Goal: Use online tool/utility: Utilize a website feature to perform a specific function

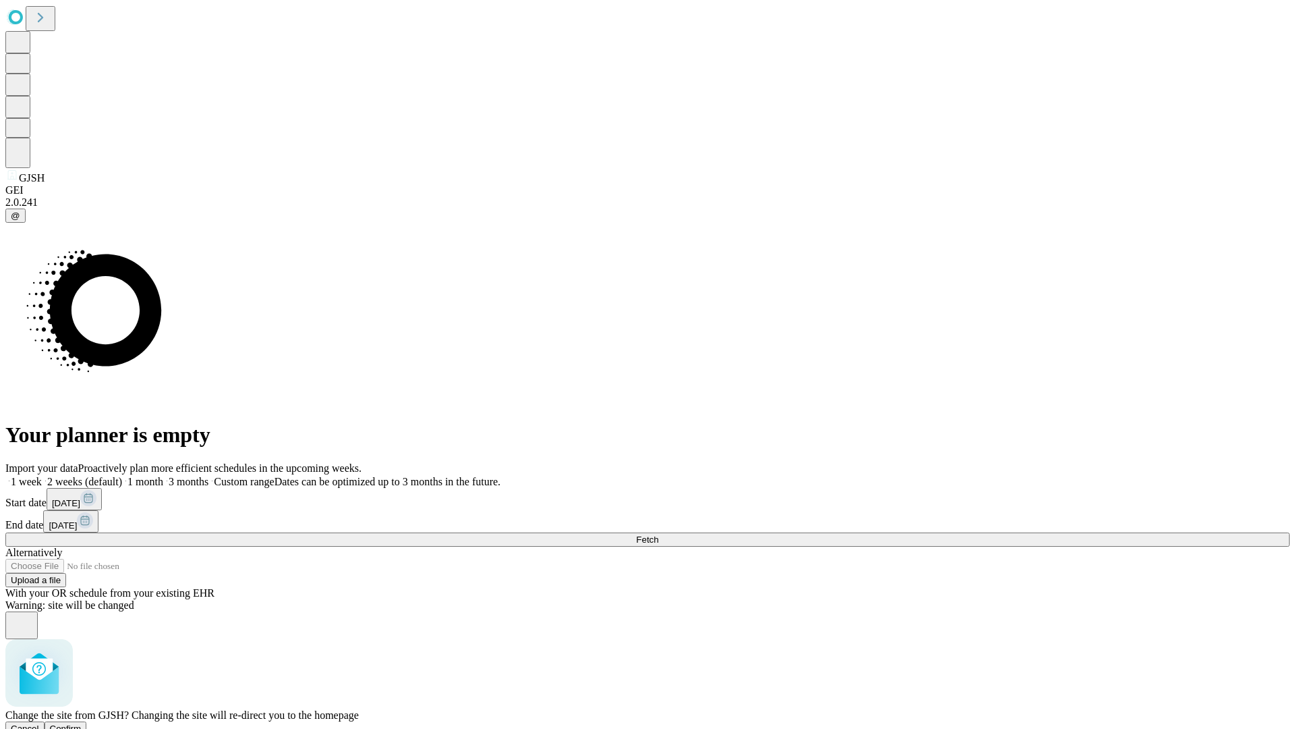
click at [82, 723] on span "Confirm" at bounding box center [66, 728] width 32 height 10
click at [163, 476] on label "1 month" at bounding box center [142, 481] width 41 height 11
click at [658, 534] on span "Fetch" at bounding box center [647, 539] width 22 height 10
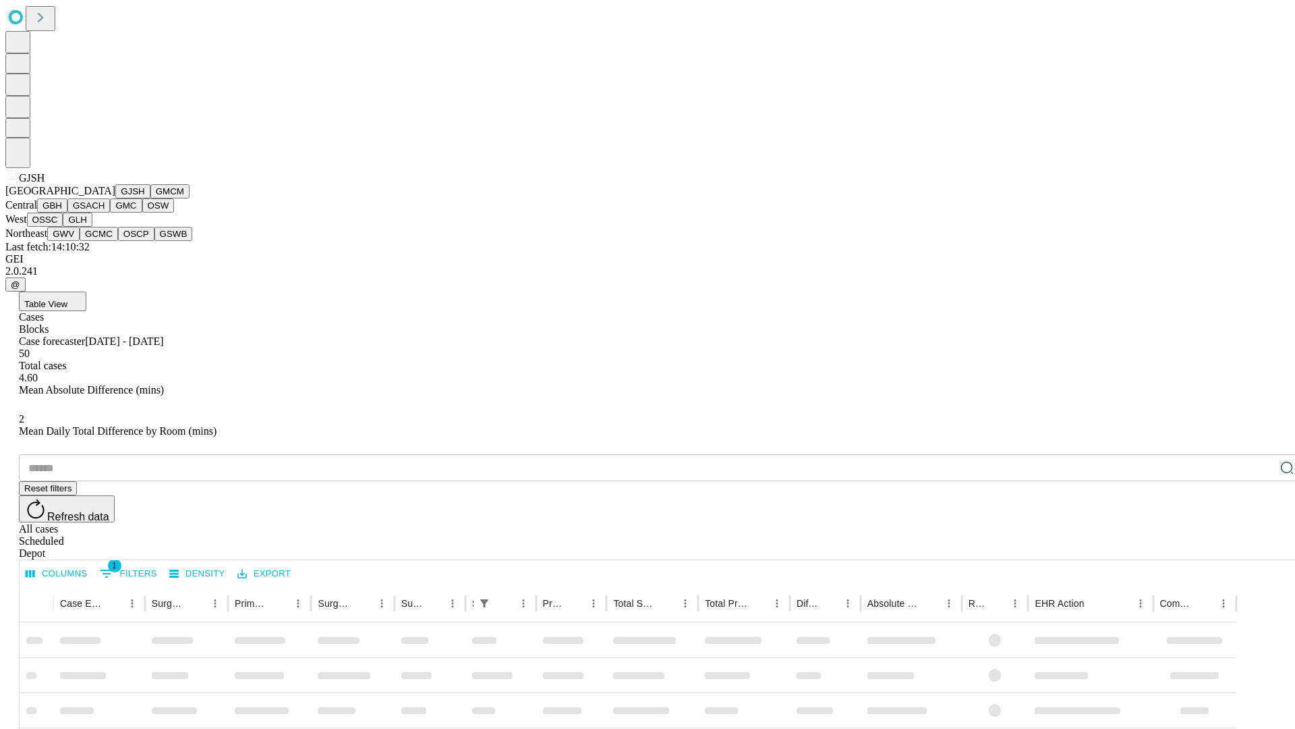
click at [150, 198] on button "GMCM" at bounding box center [169, 191] width 39 height 14
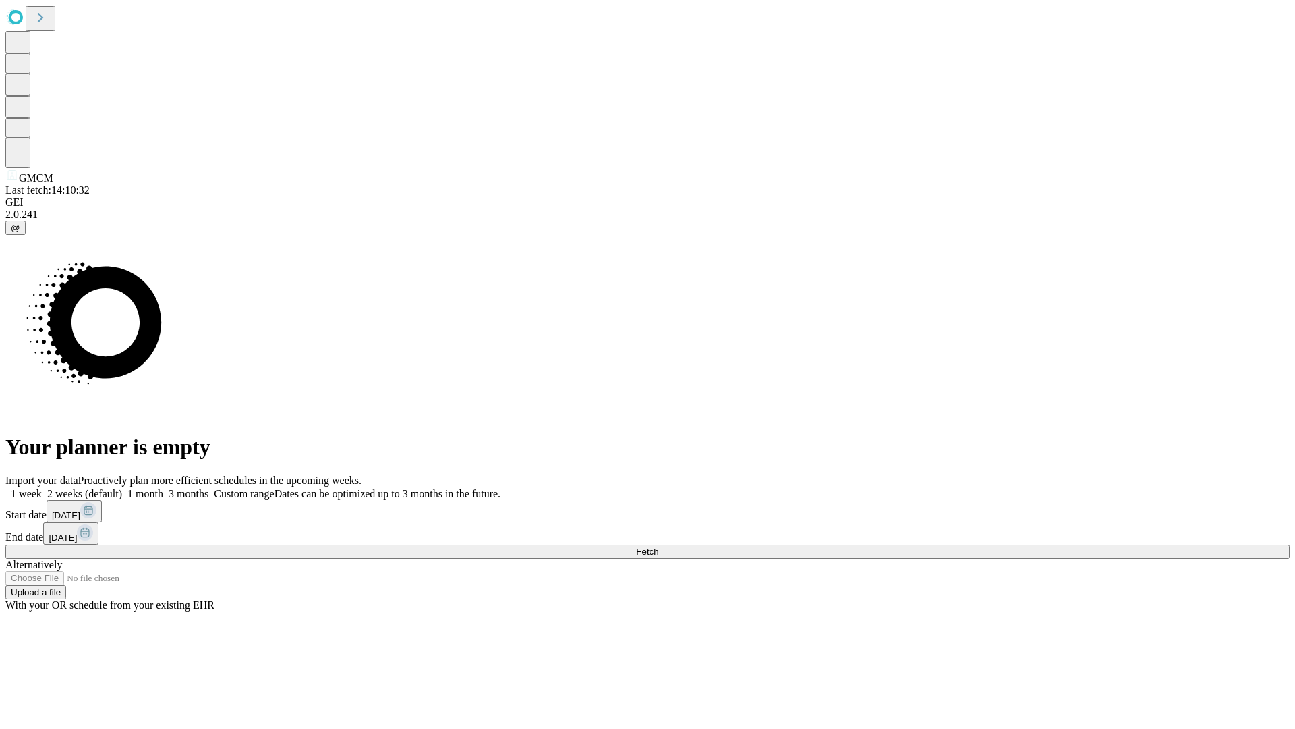
click at [163, 488] on label "1 month" at bounding box center [142, 493] width 41 height 11
click at [658, 546] on span "Fetch" at bounding box center [647, 551] width 22 height 10
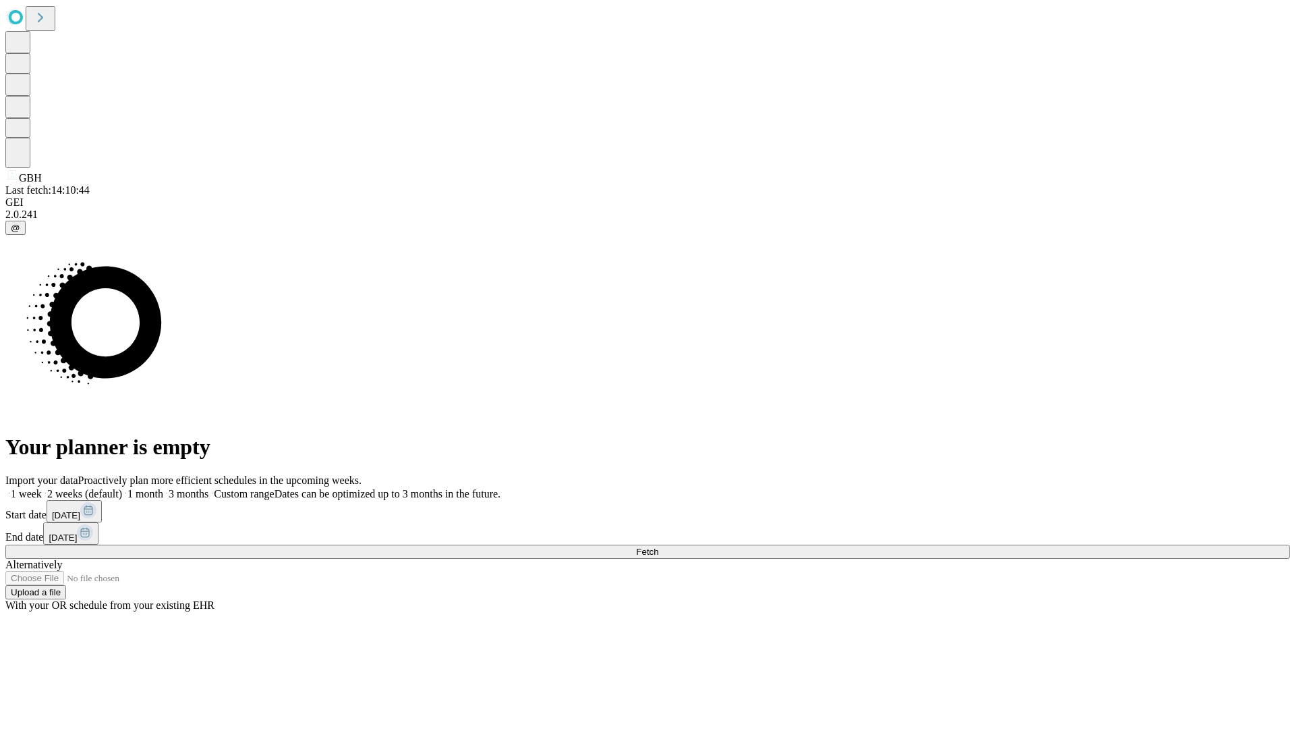
click at [163, 488] on label "1 month" at bounding box center [142, 493] width 41 height 11
click at [658, 546] on span "Fetch" at bounding box center [647, 551] width 22 height 10
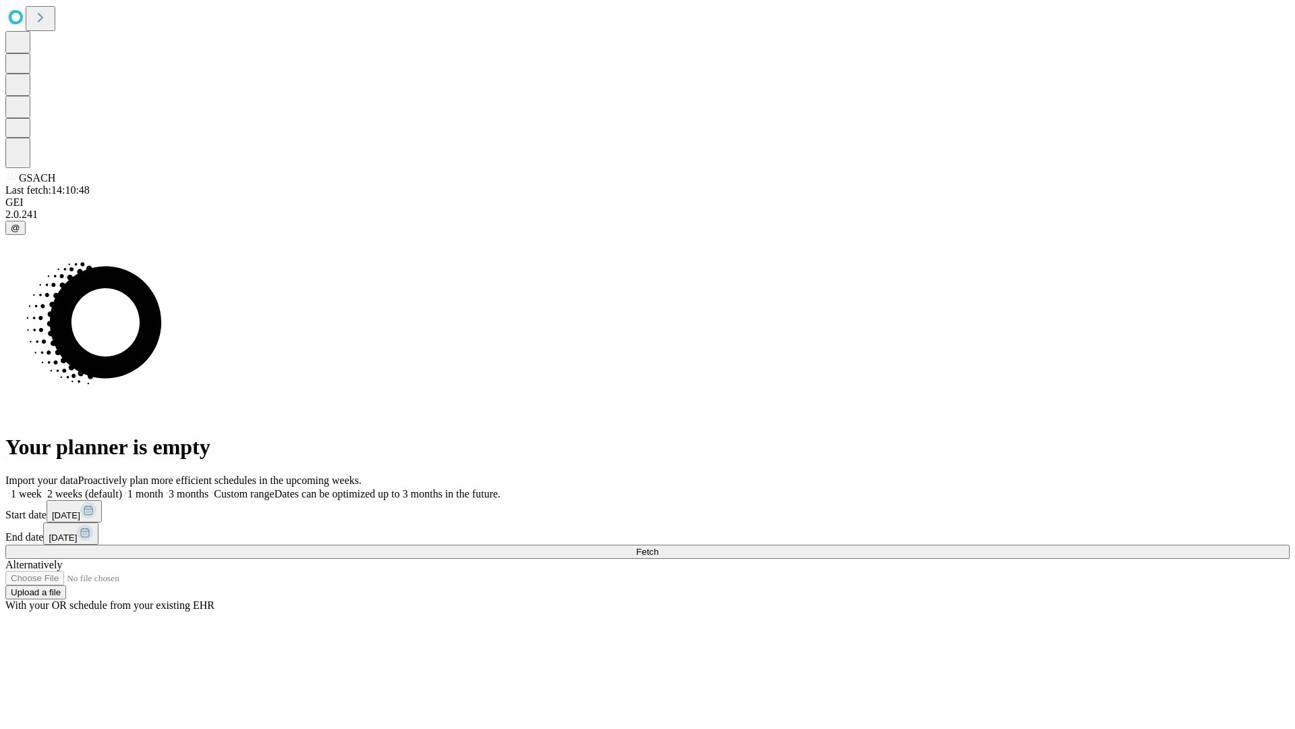
click at [163, 488] on label "1 month" at bounding box center [142, 493] width 41 height 11
click at [658, 546] on span "Fetch" at bounding box center [647, 551] width 22 height 10
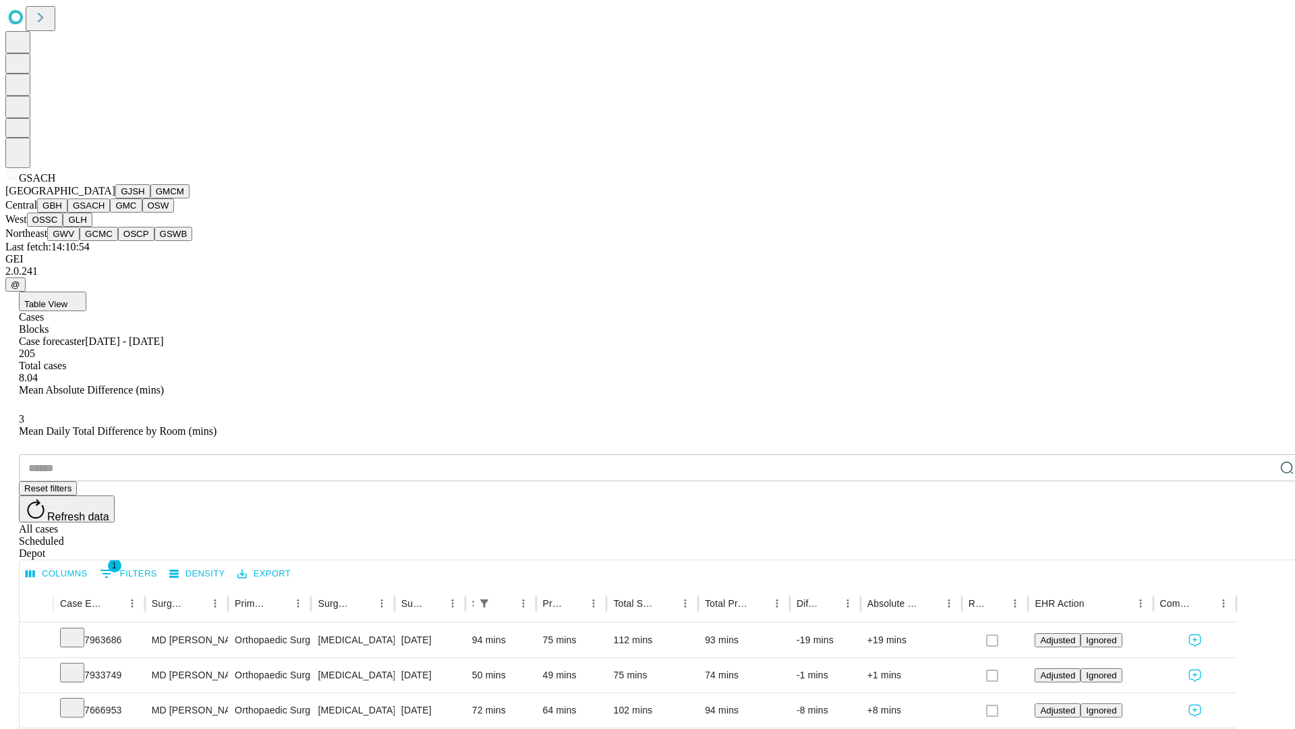
click at [110, 212] on button "GMC" at bounding box center [126, 205] width 32 height 14
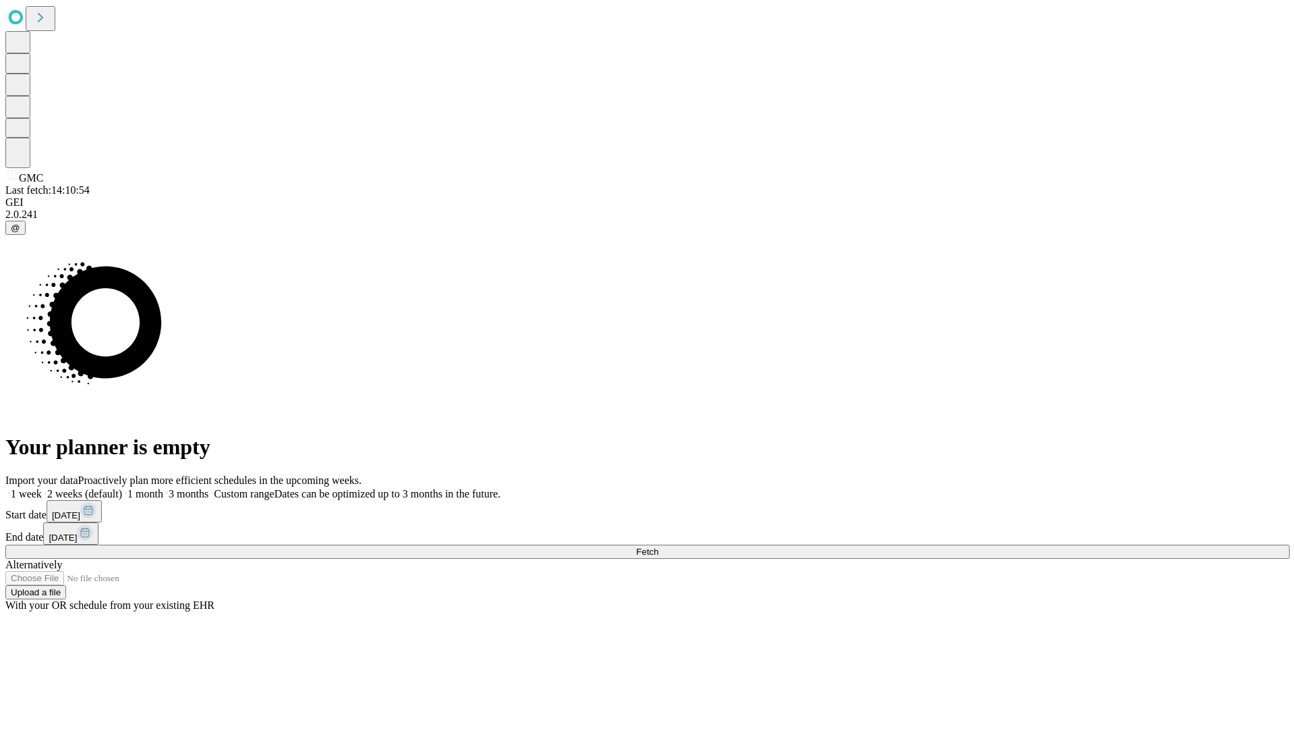
click at [163, 488] on label "1 month" at bounding box center [142, 493] width 41 height 11
click at [658, 546] on span "Fetch" at bounding box center [647, 551] width 22 height 10
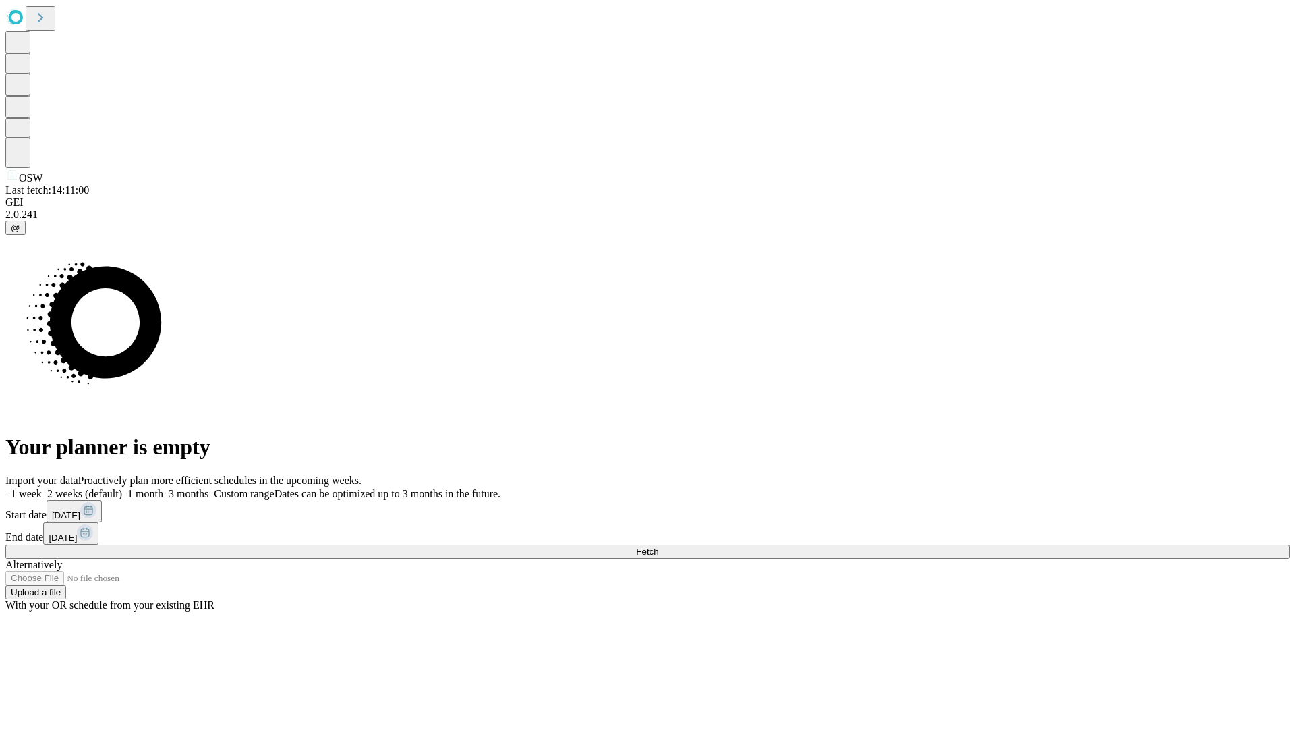
click at [163, 488] on label "1 month" at bounding box center [142, 493] width 41 height 11
click at [658, 546] on span "Fetch" at bounding box center [647, 551] width 22 height 10
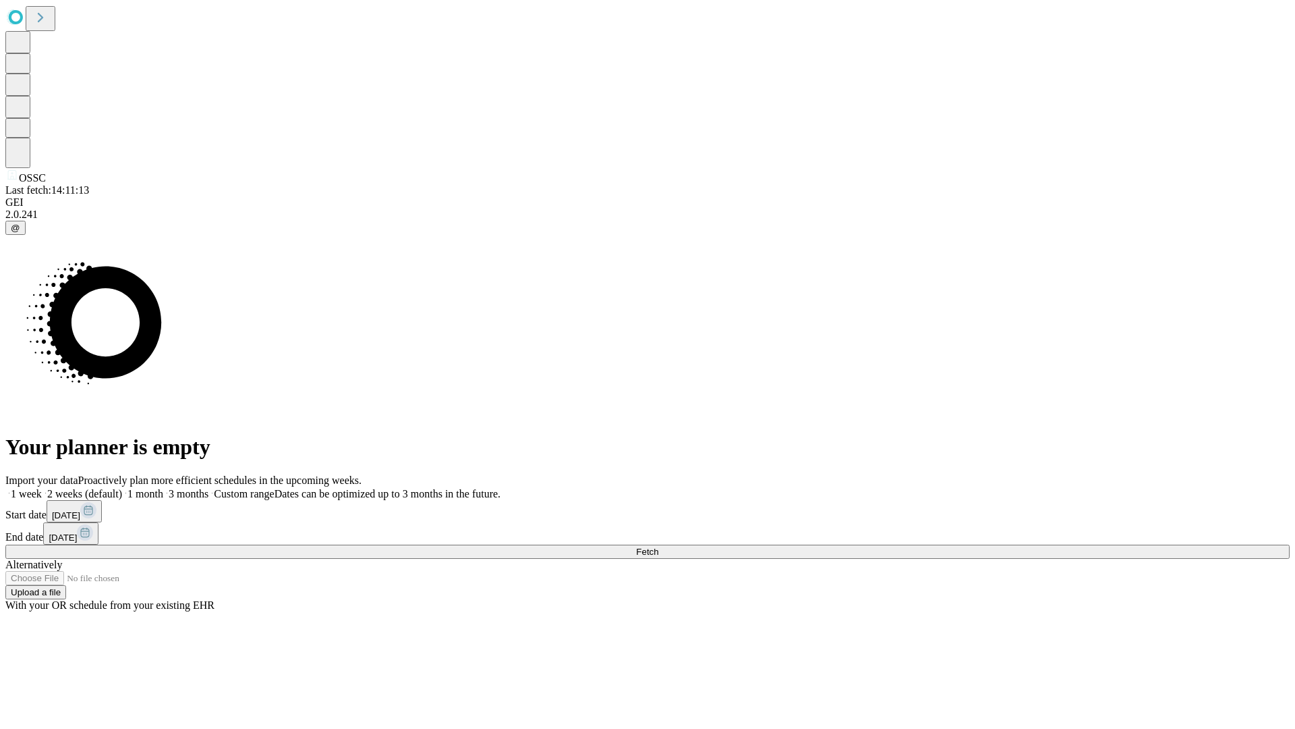
click at [163, 488] on label "1 month" at bounding box center [142, 493] width 41 height 11
click at [658, 546] on span "Fetch" at bounding box center [647, 551] width 22 height 10
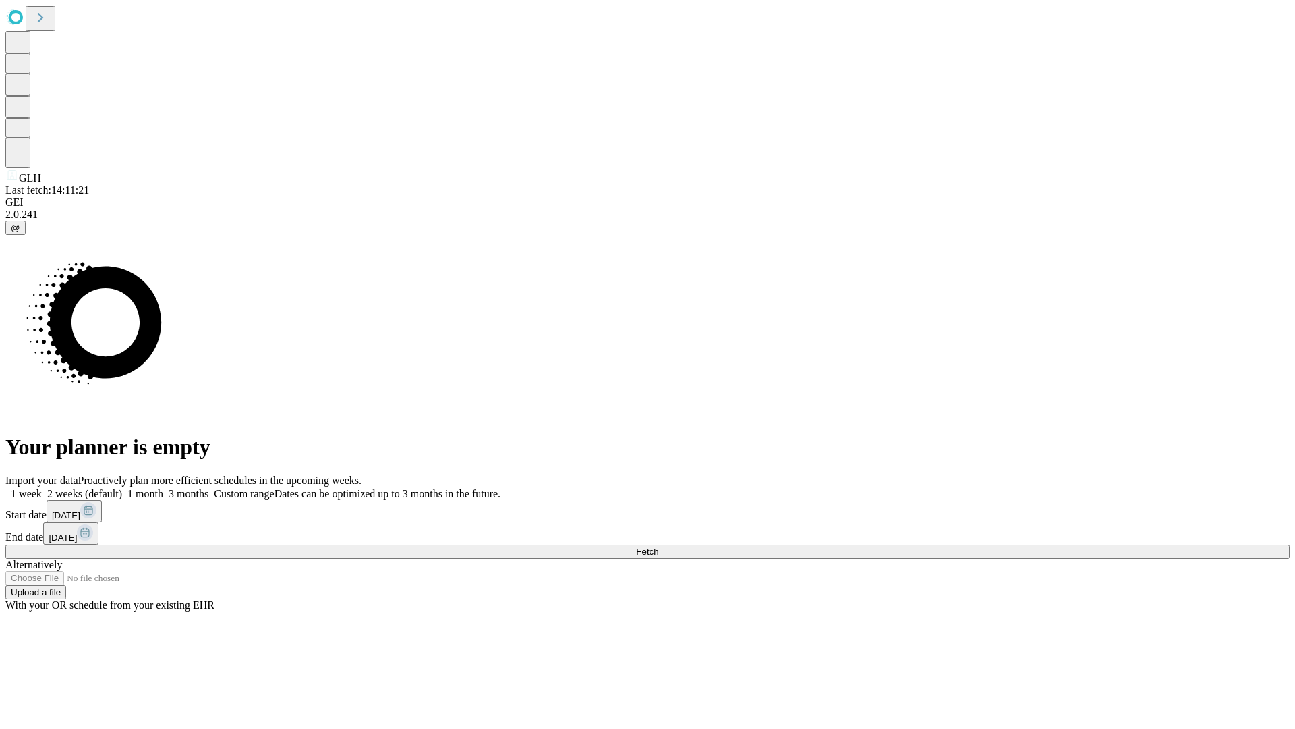
click at [163, 488] on label "1 month" at bounding box center [142, 493] width 41 height 11
click at [658, 546] on span "Fetch" at bounding box center [647, 551] width 22 height 10
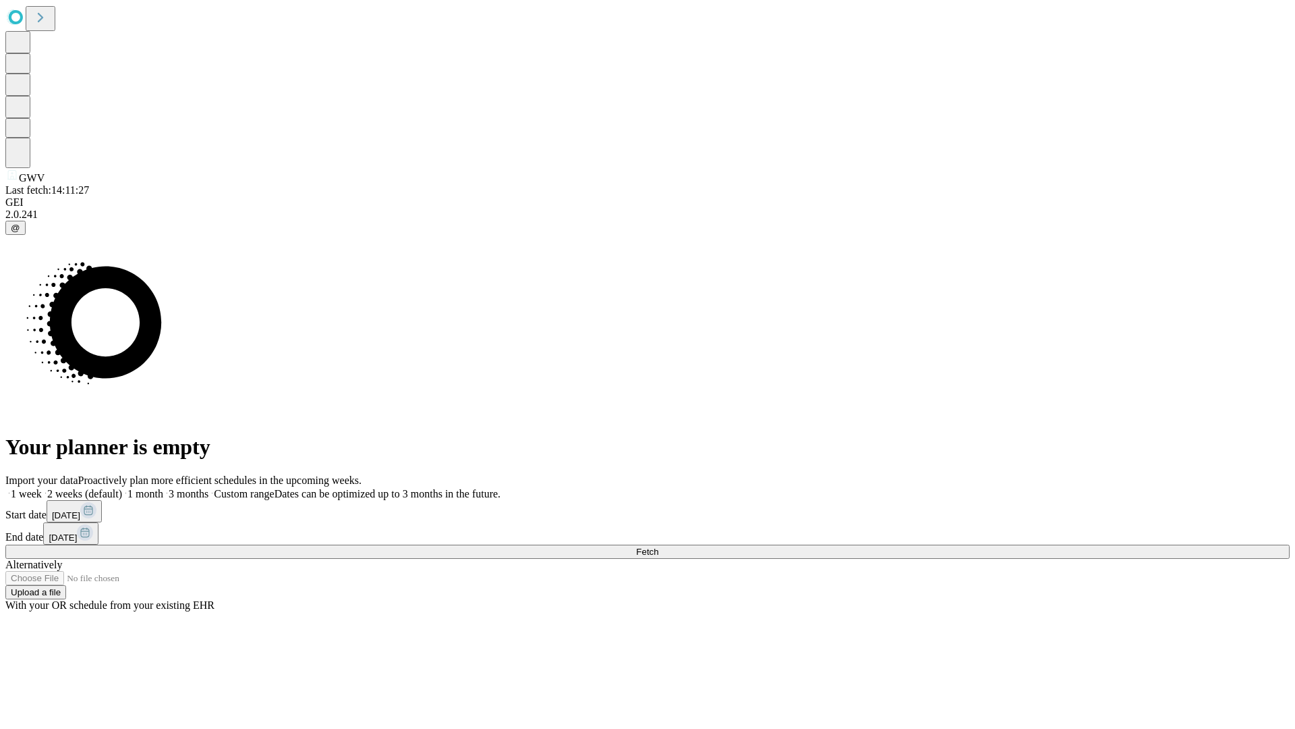
click at [163, 488] on label "1 month" at bounding box center [142, 493] width 41 height 11
click at [658, 546] on span "Fetch" at bounding box center [647, 551] width 22 height 10
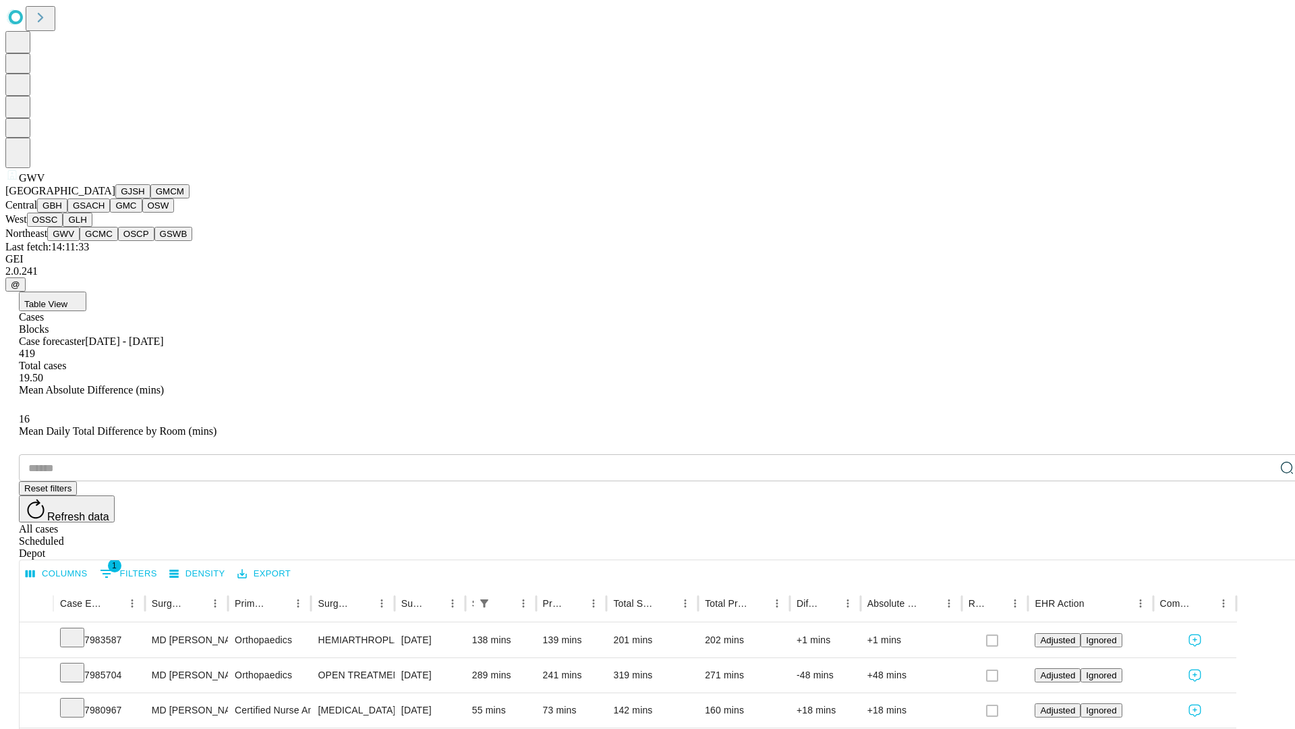
click at [105, 241] on button "GCMC" at bounding box center [99, 234] width 38 height 14
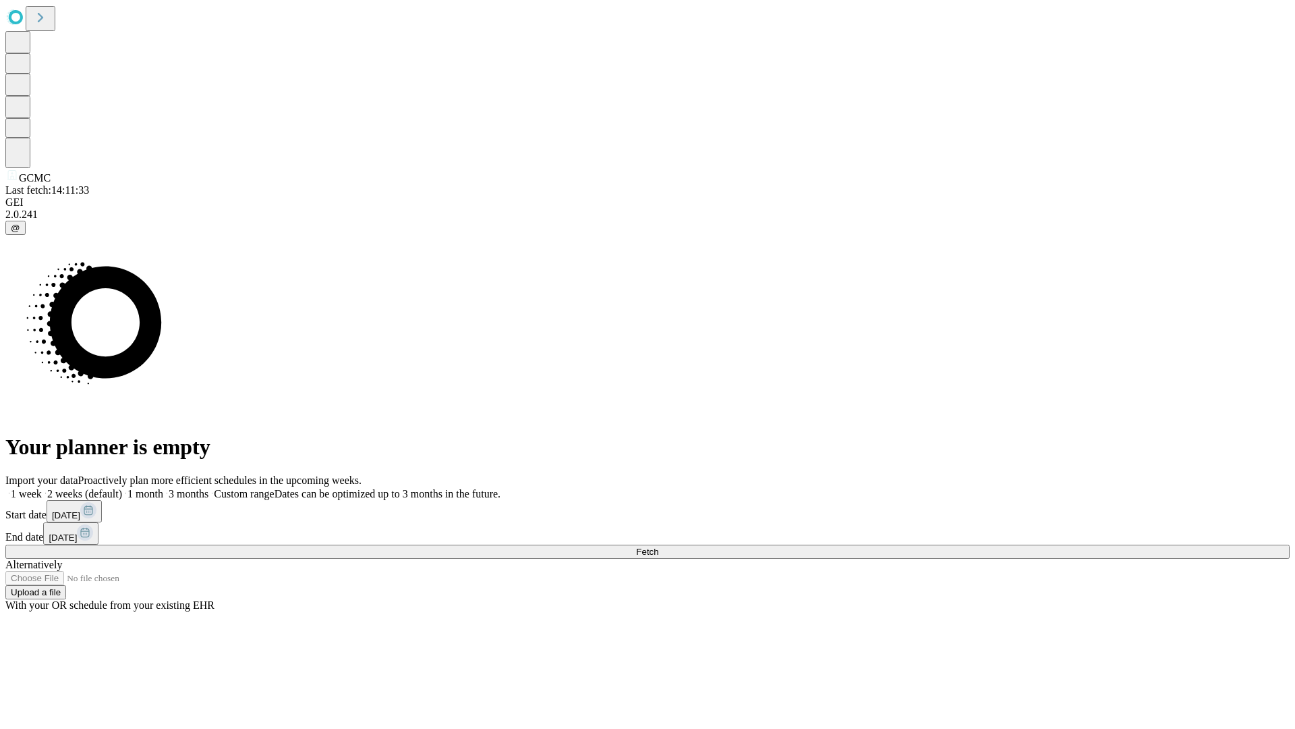
click at [163, 488] on label "1 month" at bounding box center [142, 493] width 41 height 11
click at [658, 546] on span "Fetch" at bounding box center [647, 551] width 22 height 10
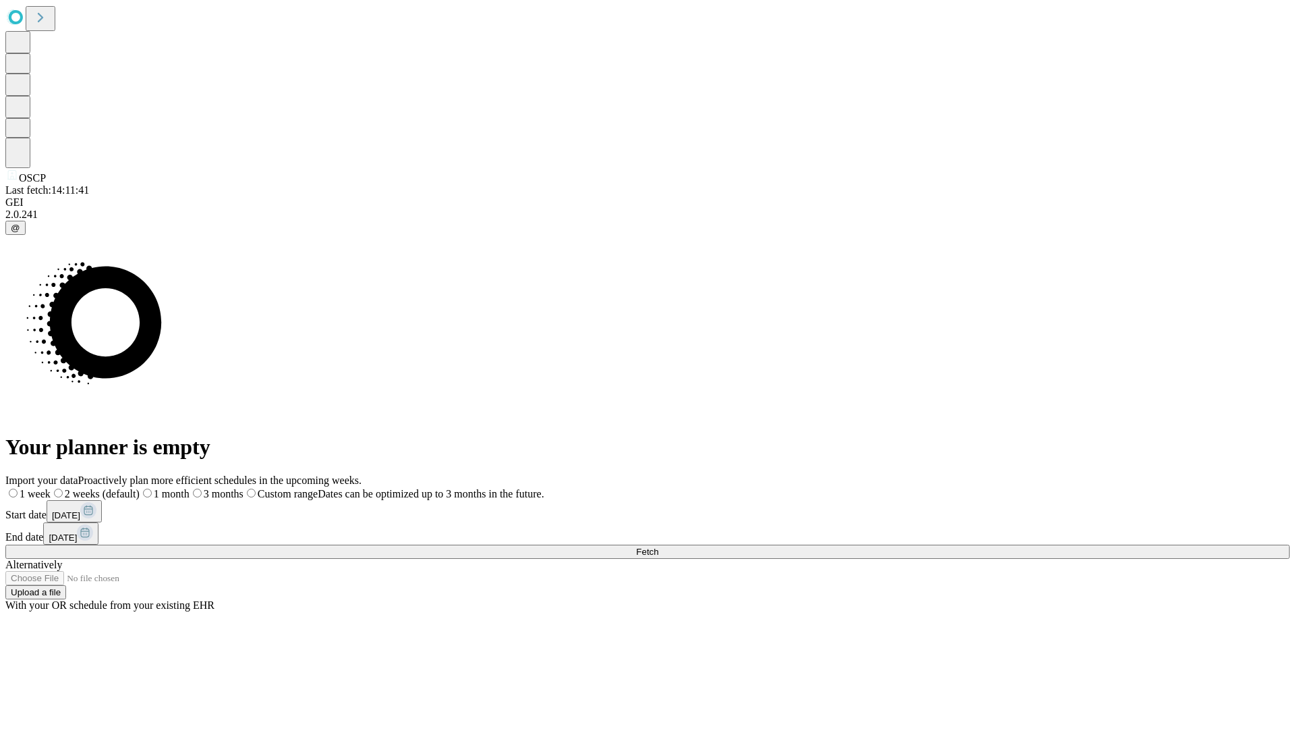
click at [190, 488] on label "1 month" at bounding box center [165, 493] width 50 height 11
click at [658, 546] on span "Fetch" at bounding box center [647, 551] width 22 height 10
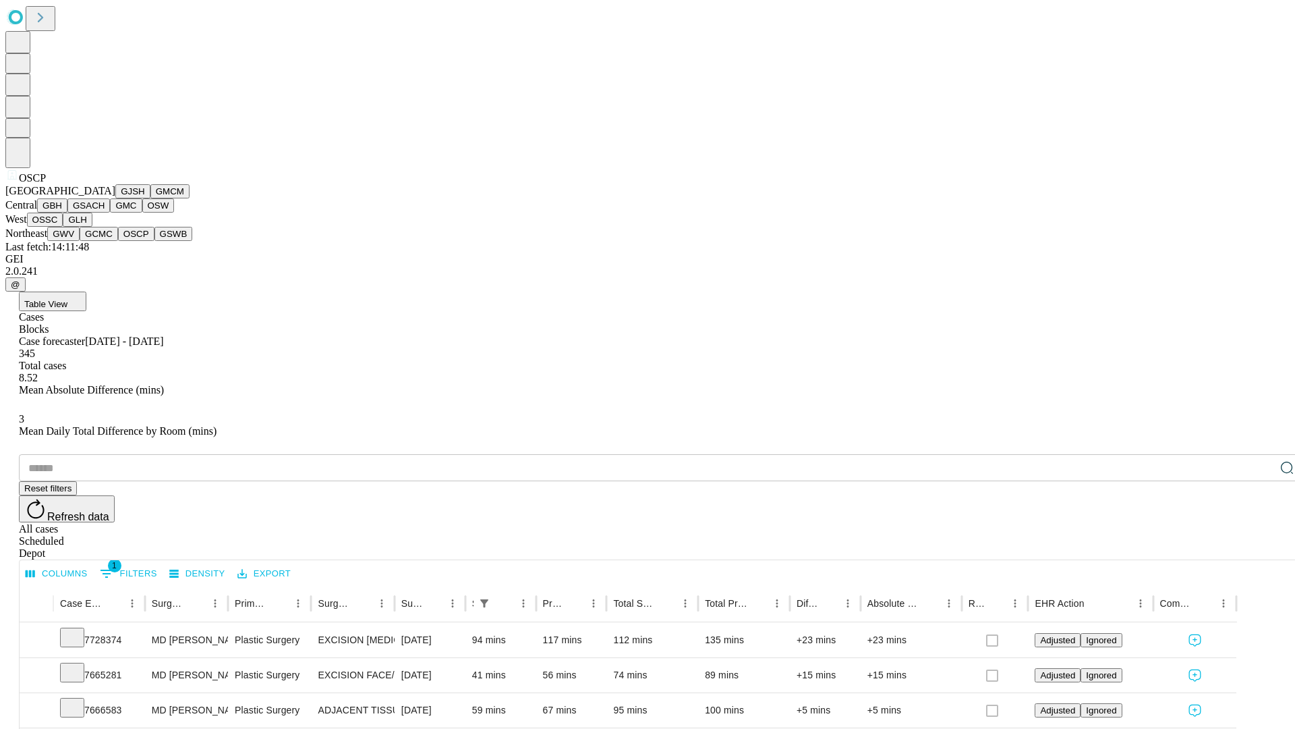
click at [154, 241] on button "GSWB" at bounding box center [173, 234] width 38 height 14
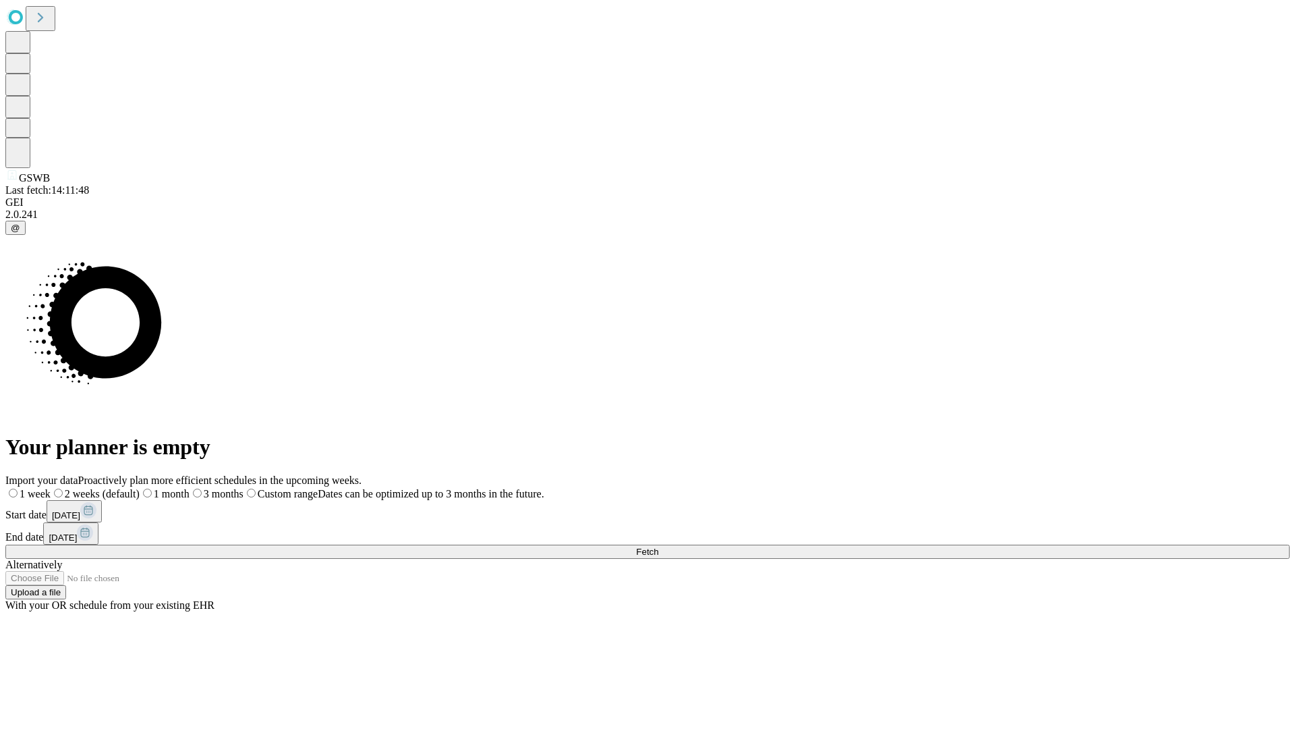
click at [190, 488] on label "1 month" at bounding box center [165, 493] width 50 height 11
click at [658, 546] on span "Fetch" at bounding box center [647, 551] width 22 height 10
